Goal: Contribute content

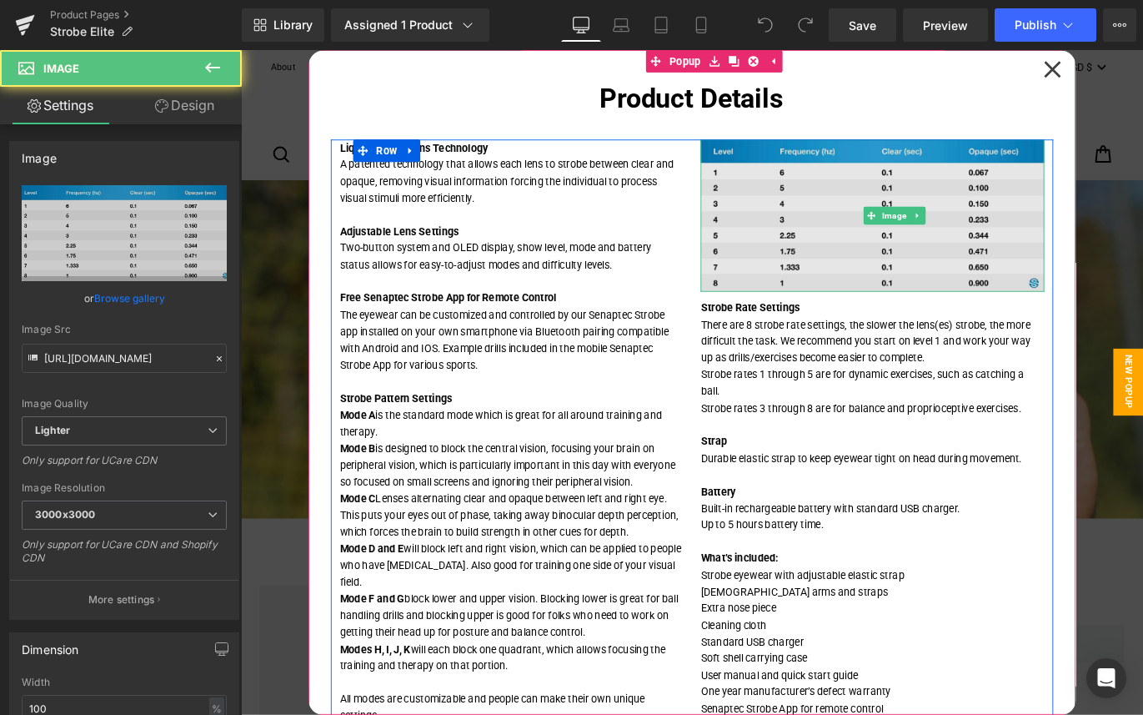
click at [986, 272] on img at bounding box center [947, 235] width 384 height 170
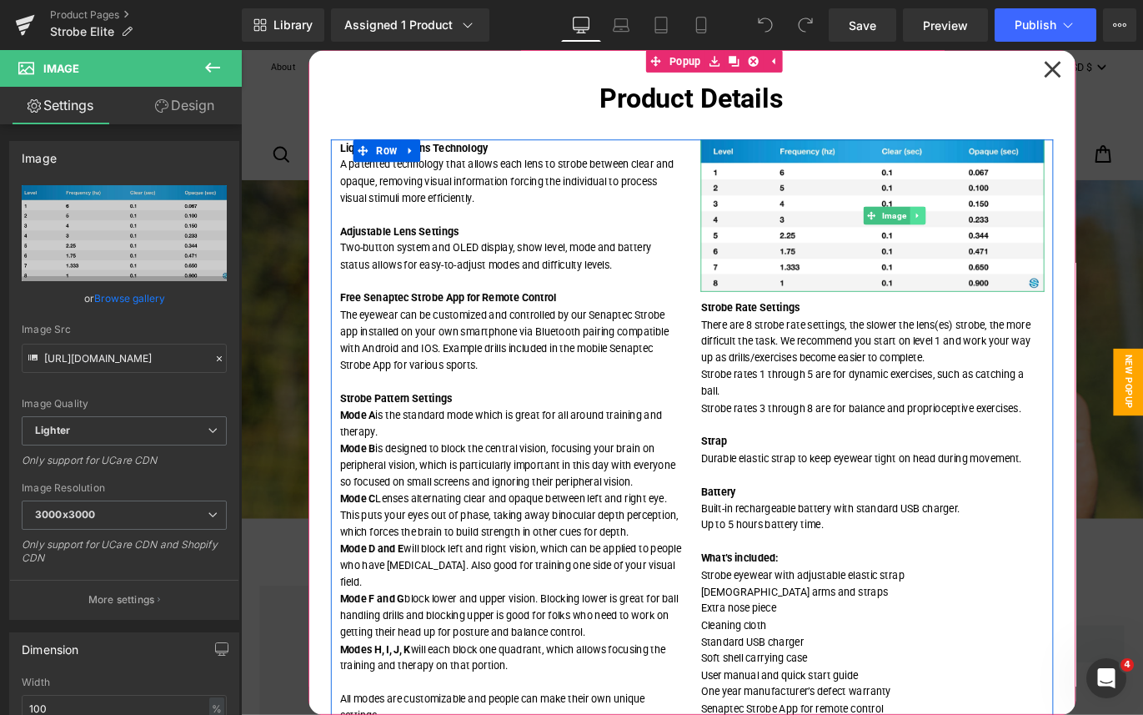
click at [999, 235] on icon at bounding box center [997, 236] width 3 height 6
click at [1009, 238] on icon at bounding box center [1006, 235] width 9 height 9
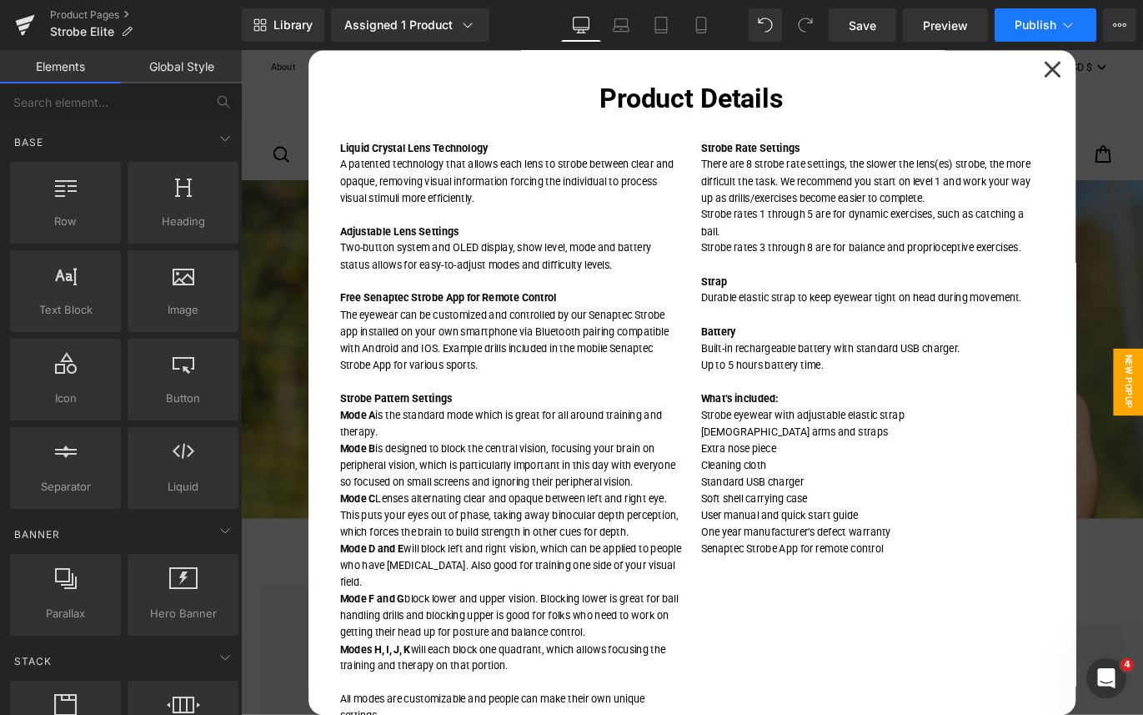
click at [1046, 24] on span "Publish" at bounding box center [1036, 24] width 42 height 13
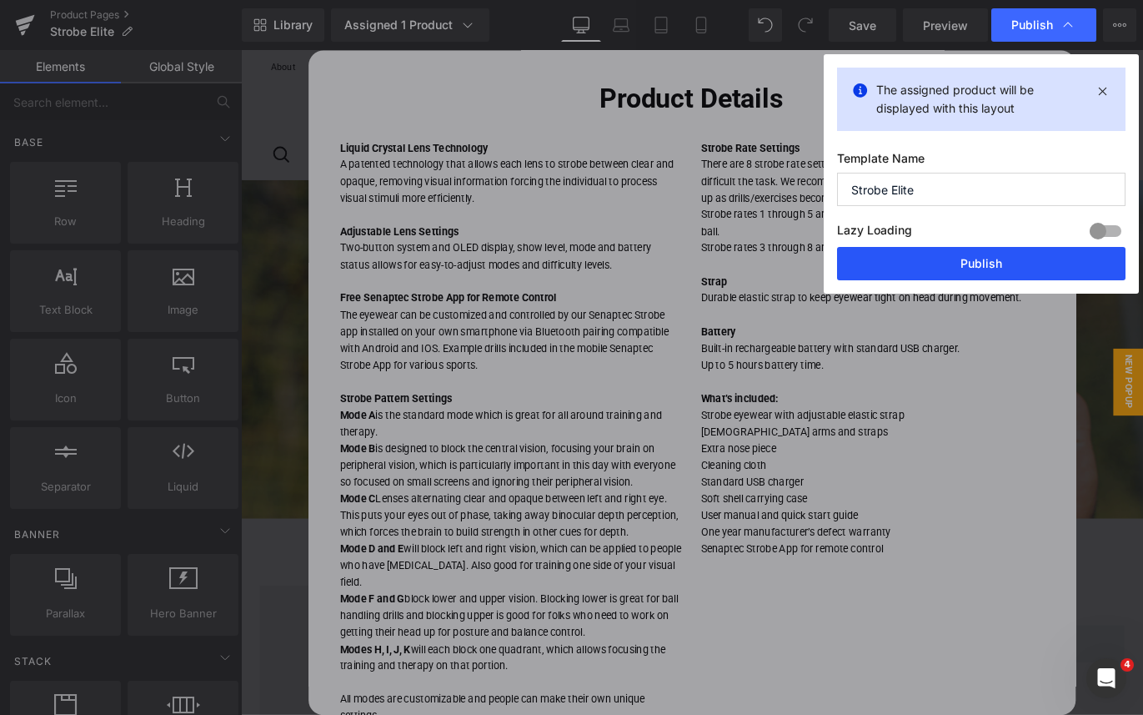
click at [1005, 260] on button "Publish" at bounding box center [981, 263] width 288 height 33
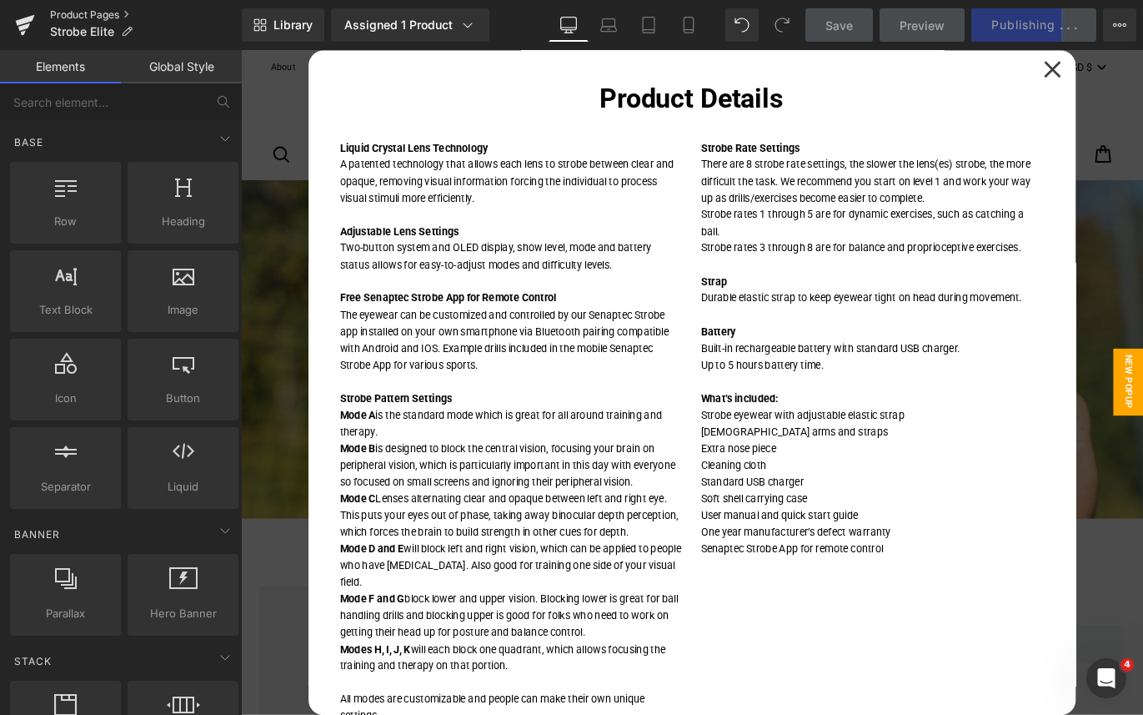
click at [113, 16] on link "Product Pages" at bounding box center [146, 14] width 192 height 13
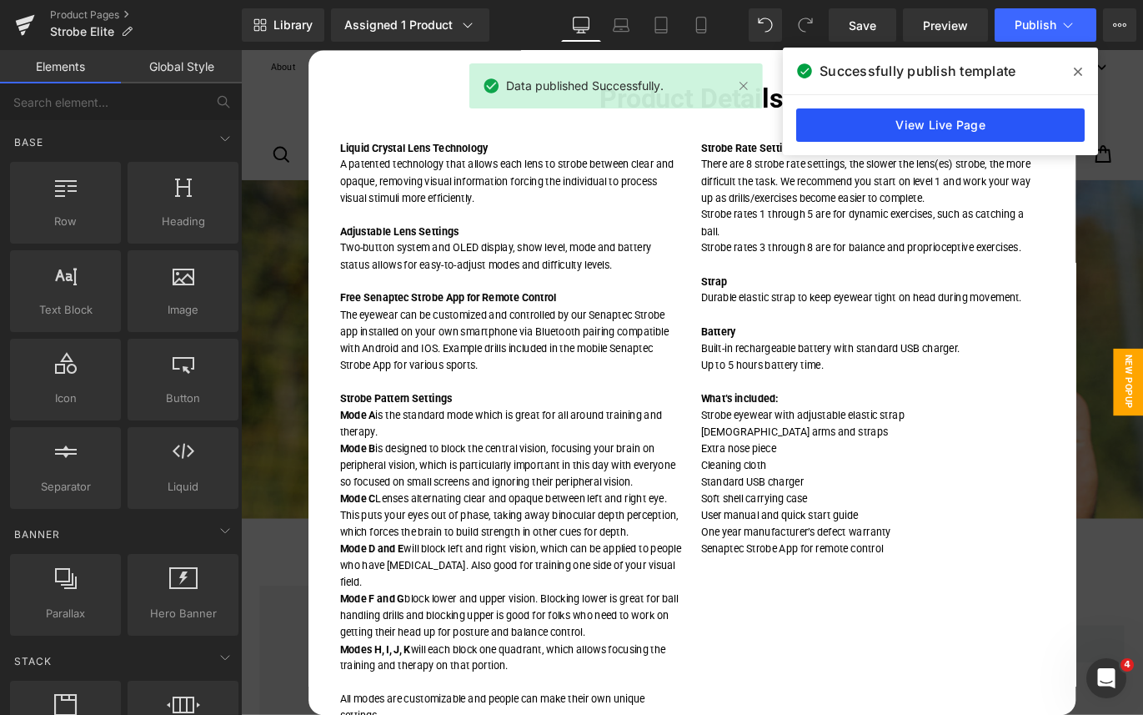
click at [945, 121] on link "View Live Page" at bounding box center [940, 124] width 288 height 33
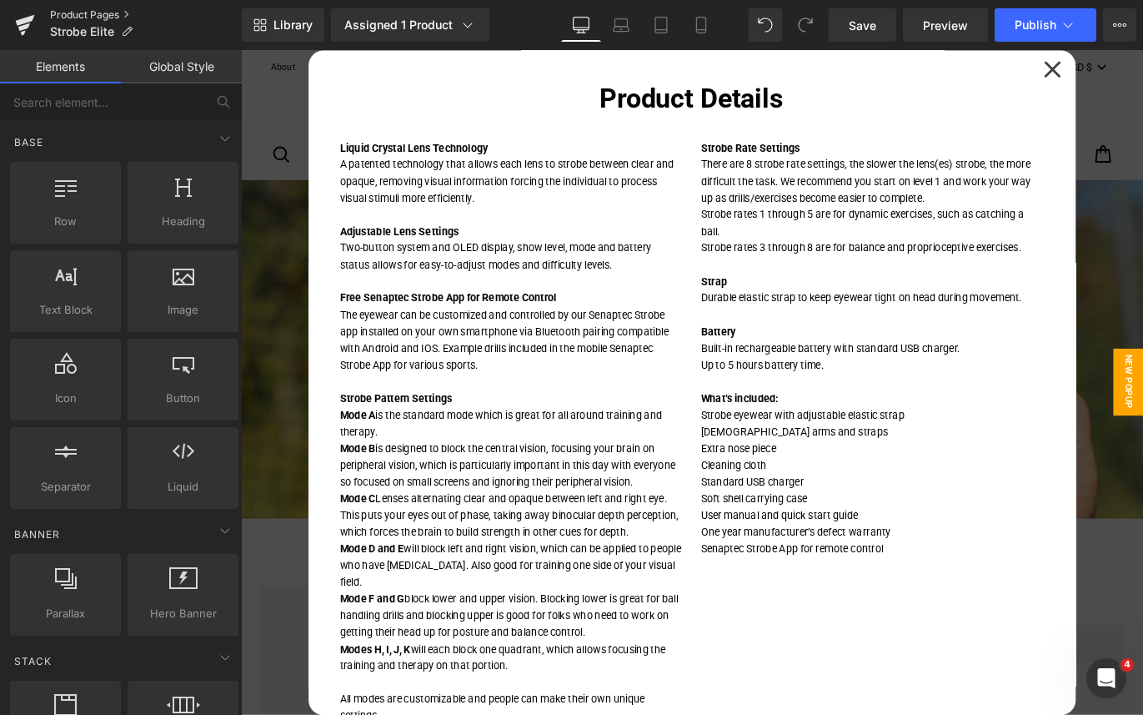
click at [80, 15] on link "Product Pages" at bounding box center [146, 14] width 192 height 13
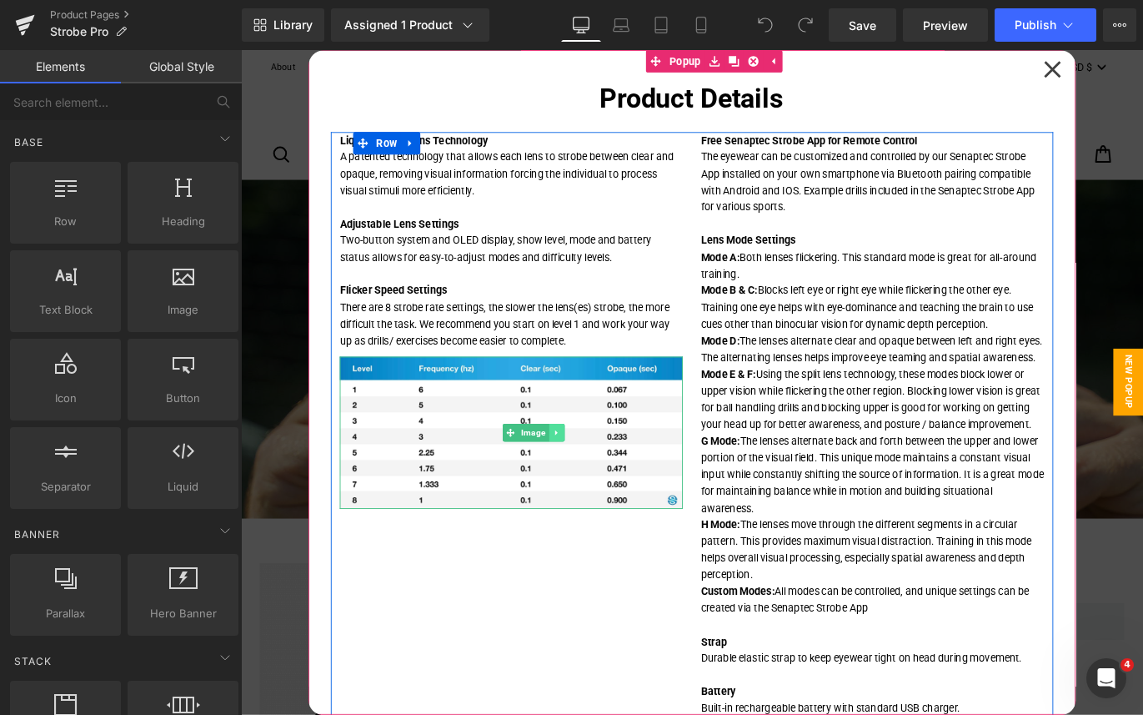
click at [597, 475] on icon at bounding box center [593, 479] width 9 height 10
click at [604, 479] on icon at bounding box center [603, 478] width 9 height 9
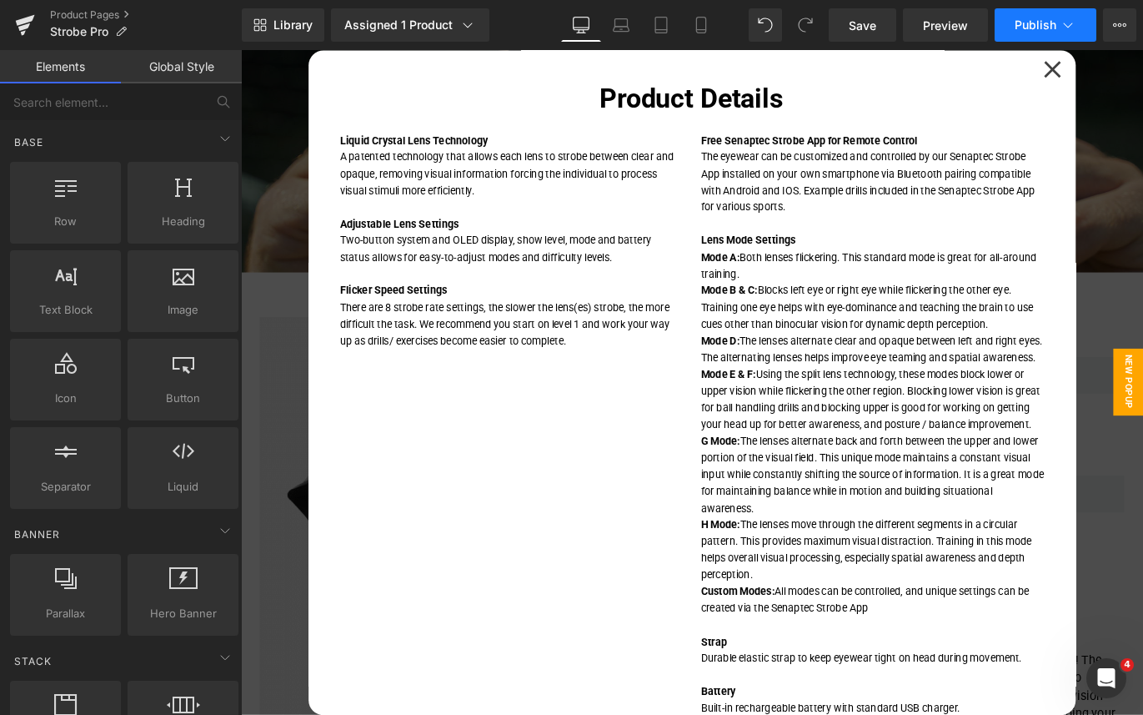
click at [1043, 23] on span "Publish" at bounding box center [1036, 24] width 42 height 13
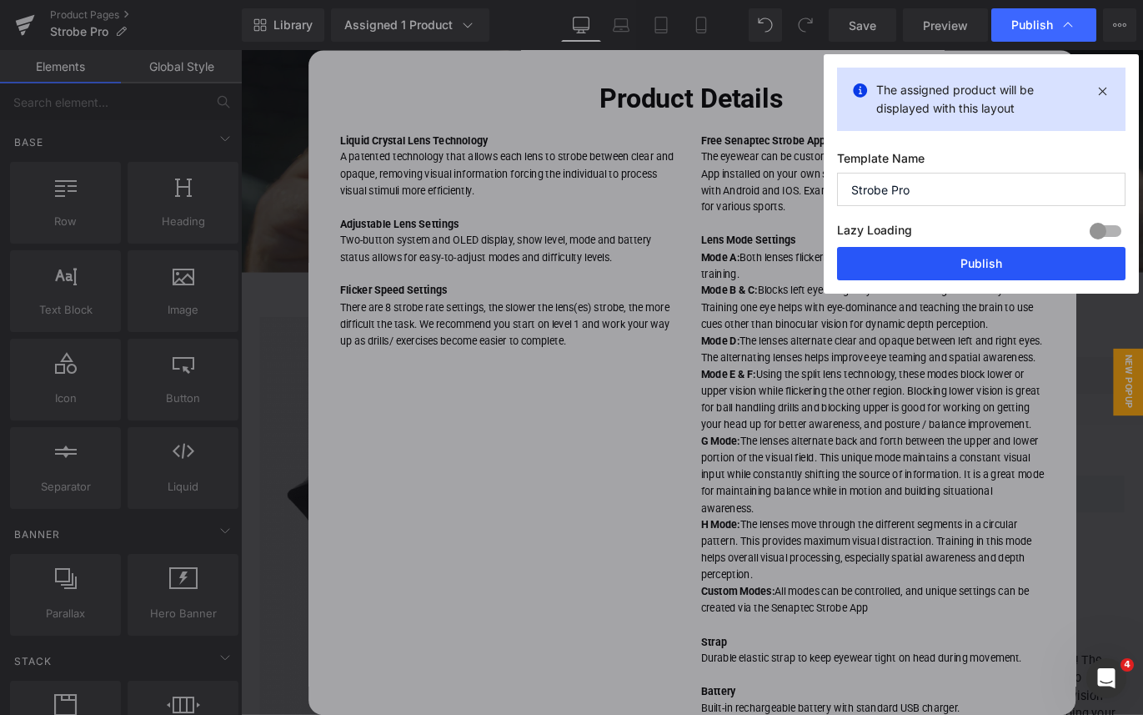
click at [979, 259] on button "Publish" at bounding box center [981, 263] width 288 height 33
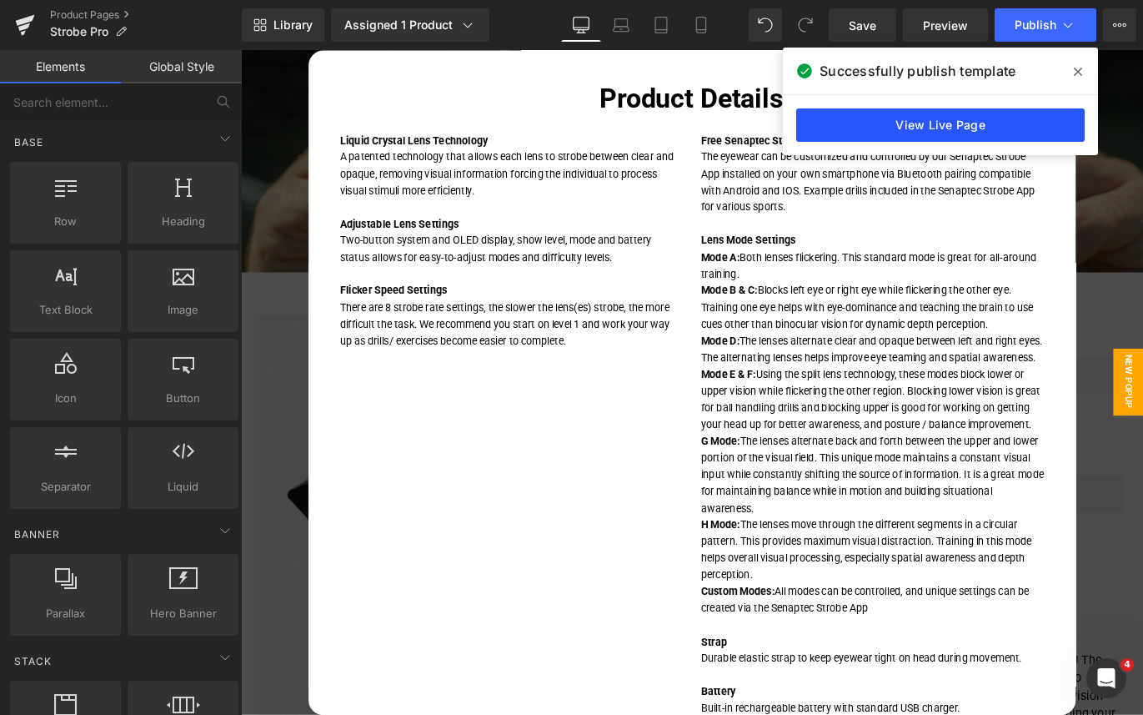
click at [946, 135] on link "View Live Page" at bounding box center [940, 124] width 288 height 33
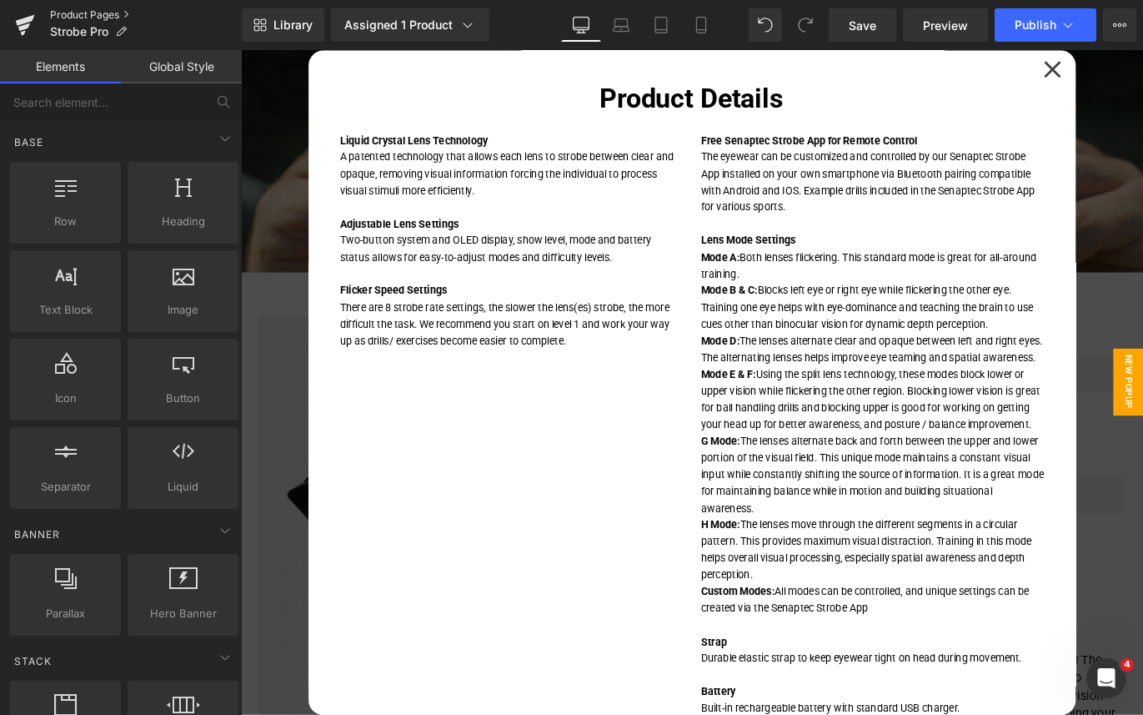
click at [85, 13] on link "Product Pages" at bounding box center [146, 14] width 192 height 13
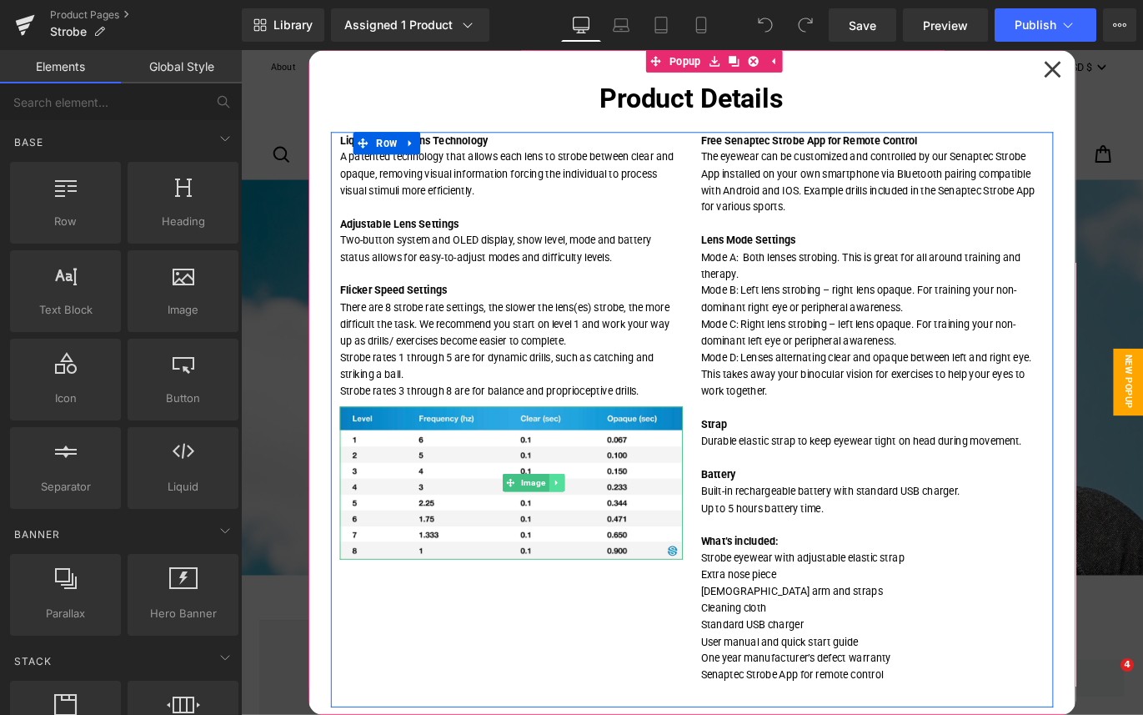
click at [596, 532] on icon at bounding box center [593, 534] width 9 height 10
click at [619, 535] on icon at bounding box center [619, 534] width 9 height 10
click at [594, 532] on icon at bounding box center [593, 534] width 9 height 10
click at [608, 535] on link at bounding box center [603, 534] width 18 height 20
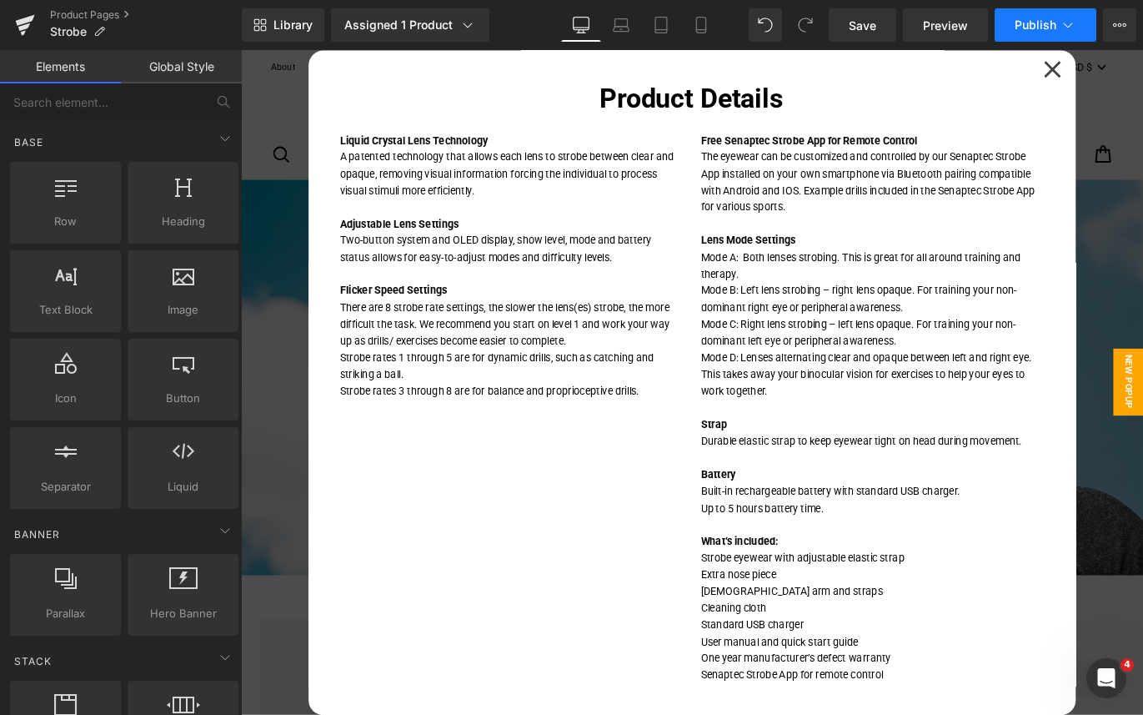
click at [1039, 22] on span "Publish" at bounding box center [1036, 24] width 42 height 13
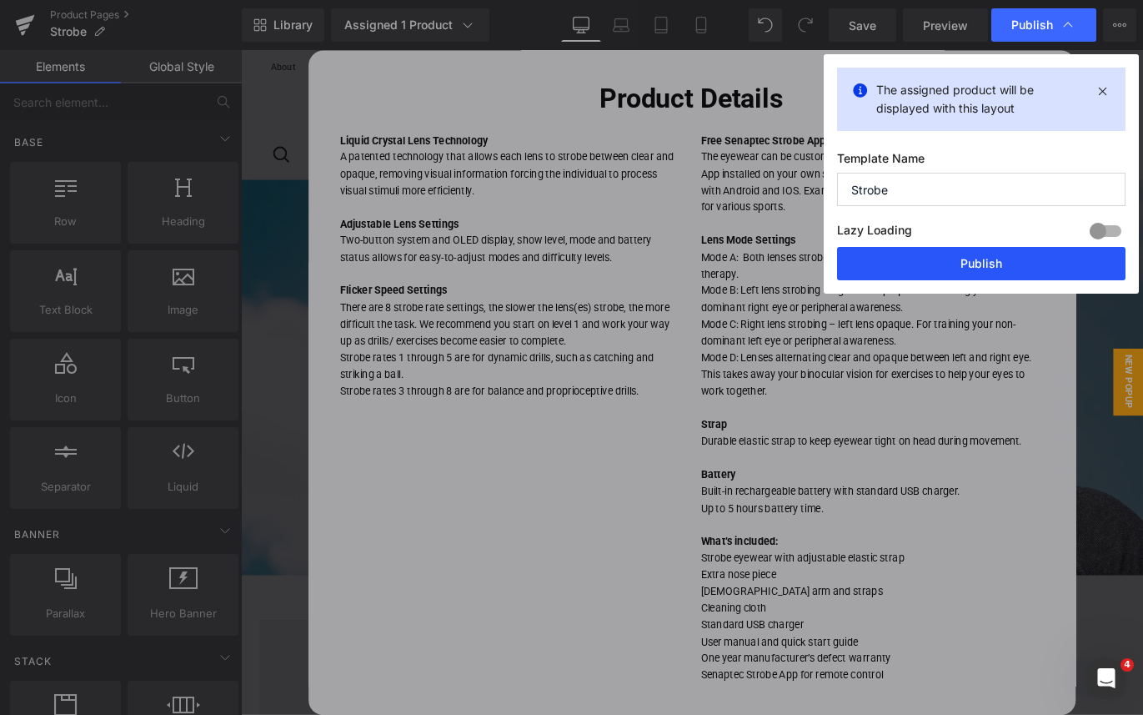
click at [998, 262] on button "Publish" at bounding box center [981, 263] width 288 height 33
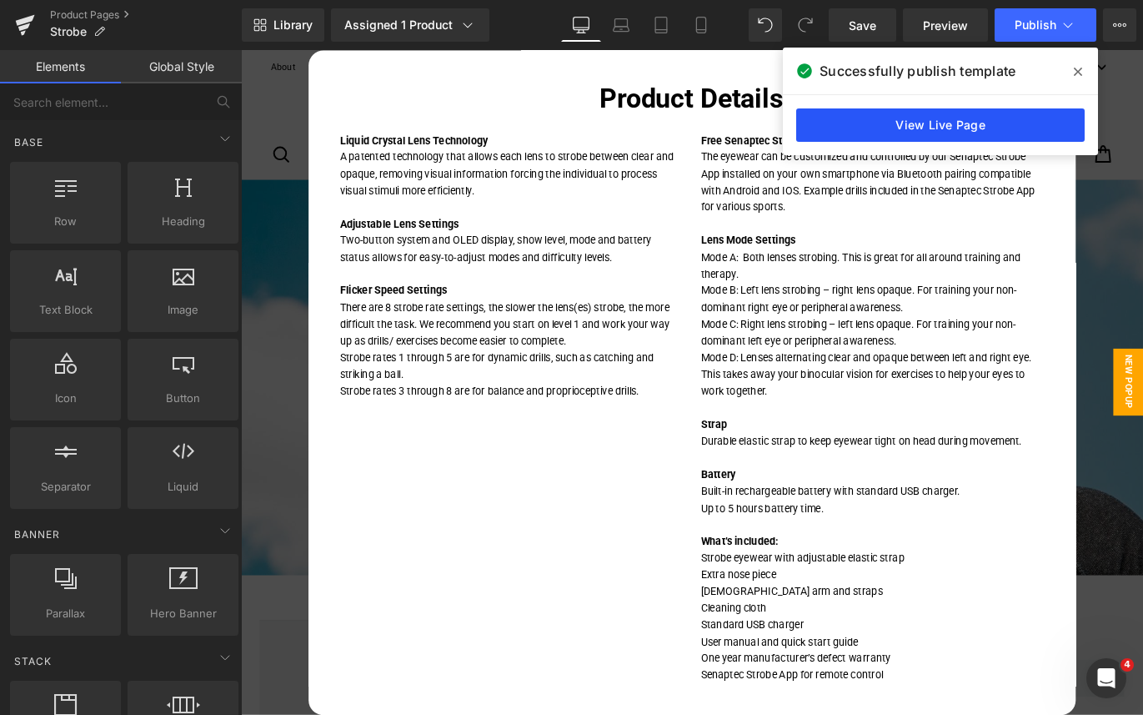
click at [950, 121] on link "View Live Page" at bounding box center [940, 124] width 288 height 33
